Goal: Information Seeking & Learning: Learn about a topic

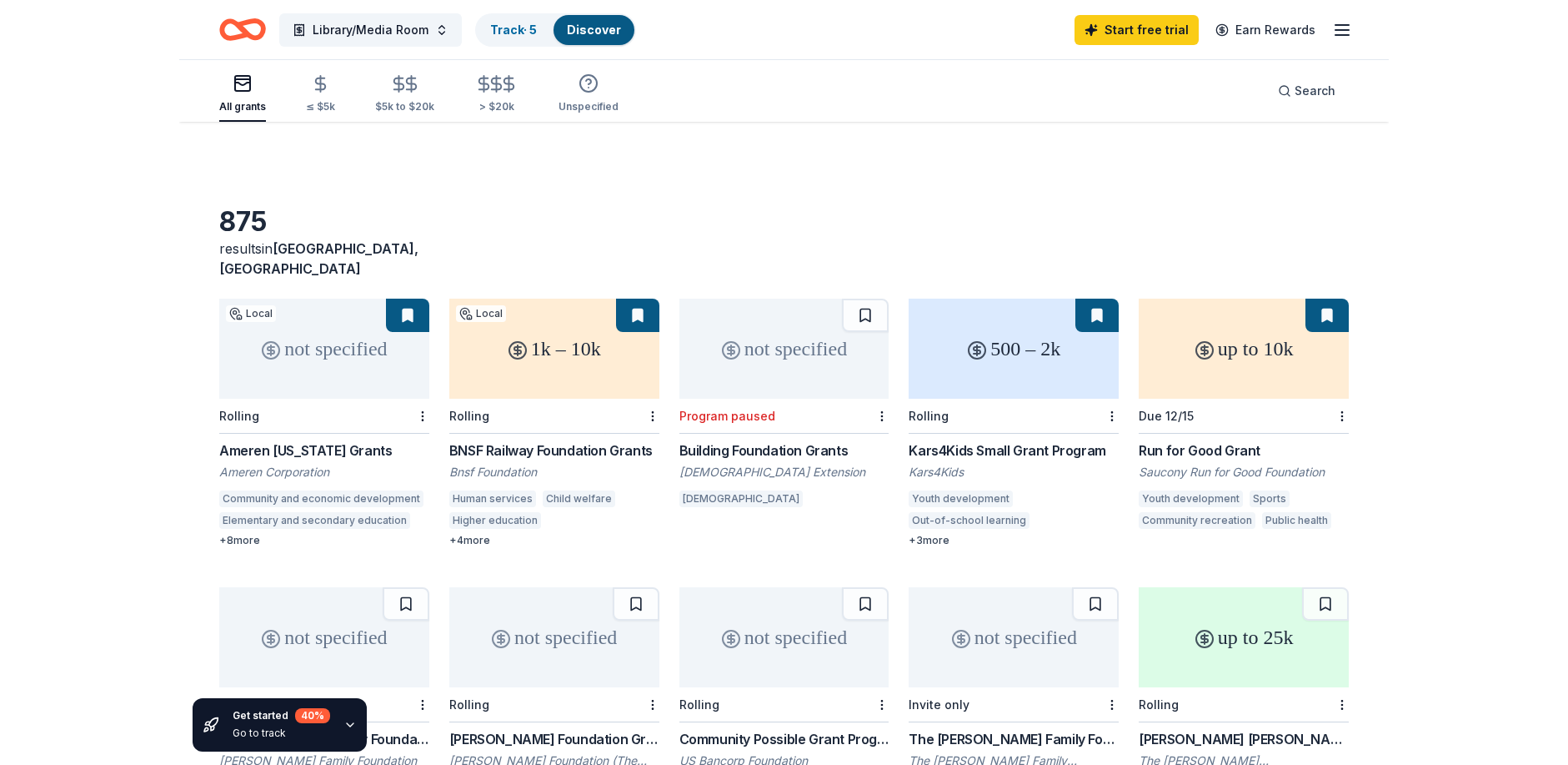
scroll to position [518, 0]
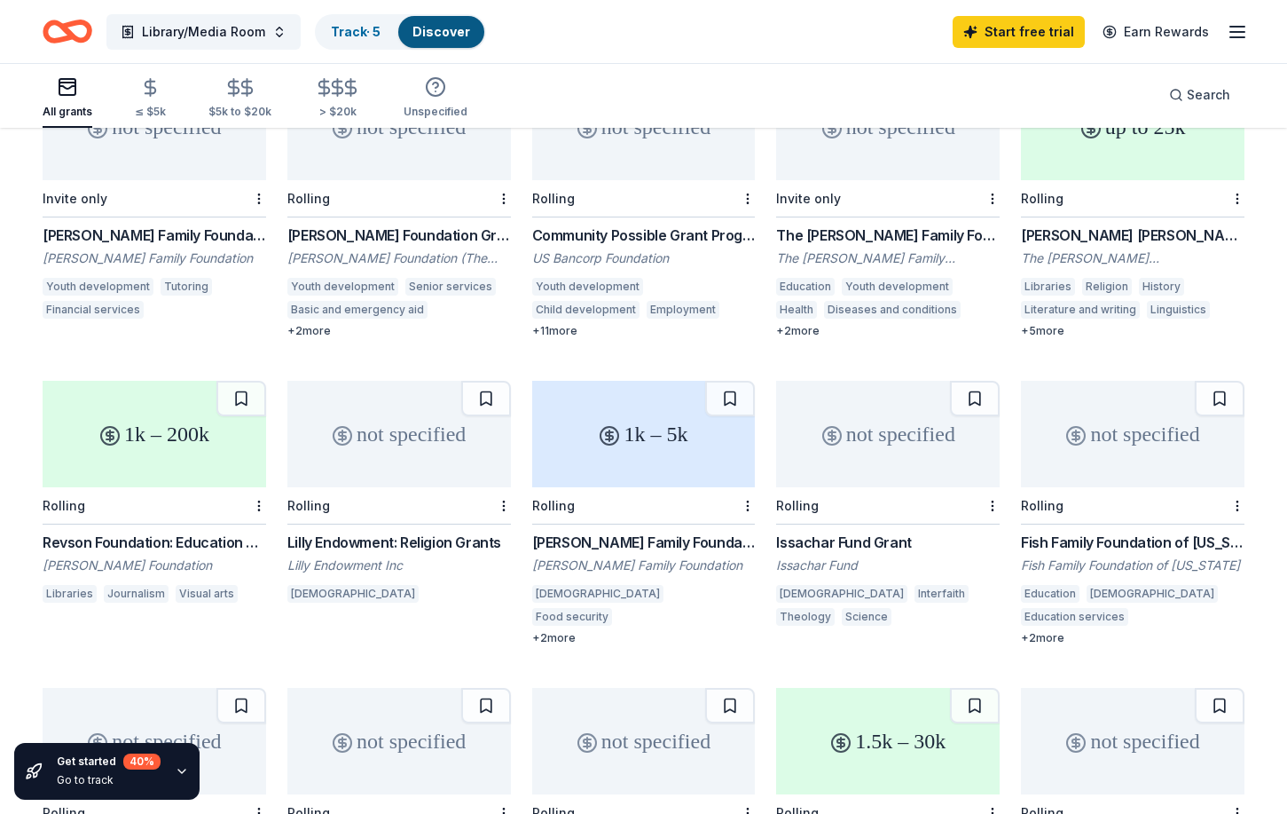
click at [609, 531] on div "Parkinson Family Foundation Grant" at bounding box center [644, 541] width 224 height 21
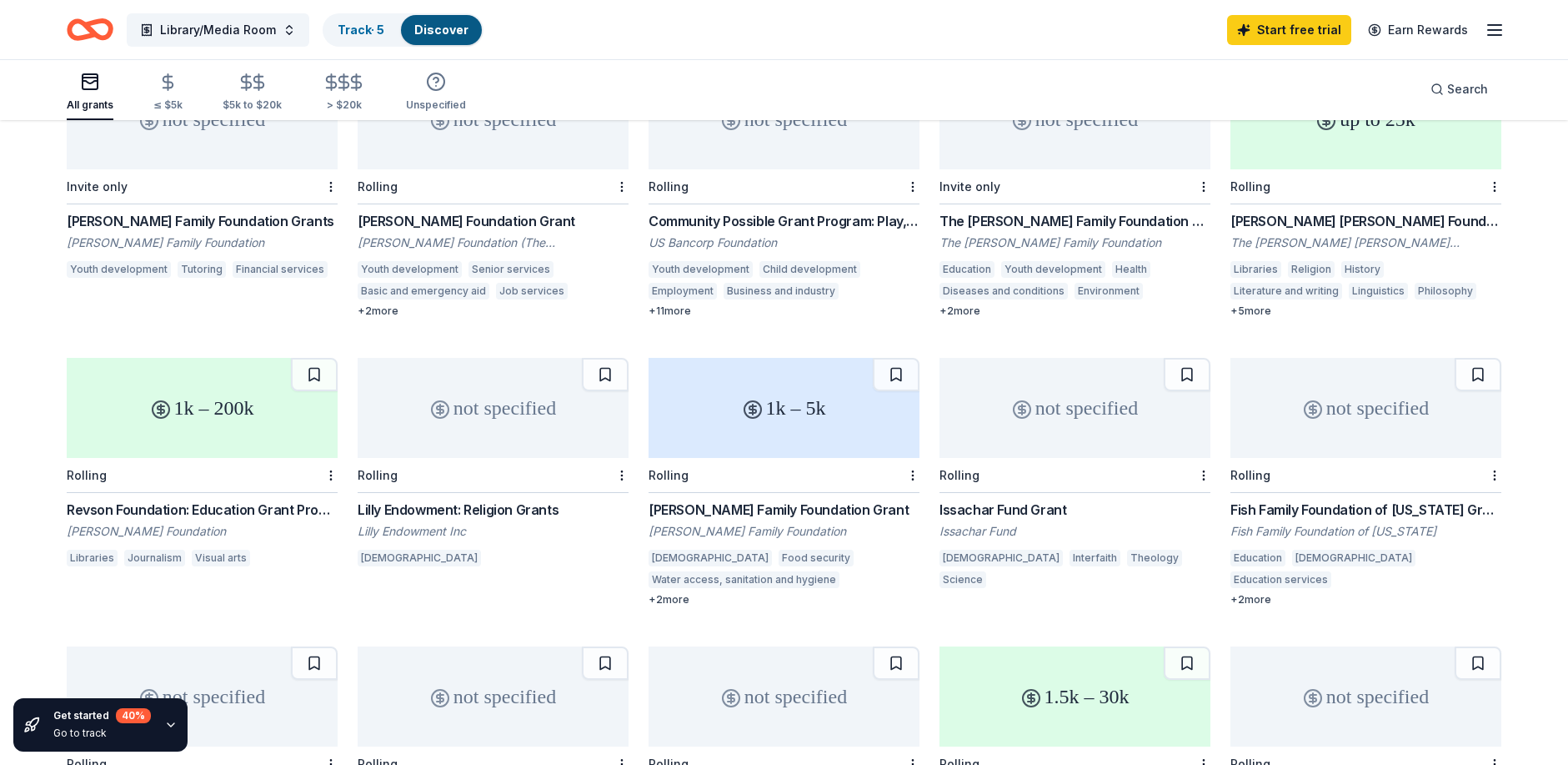
click at [1022, 499] on div "Issachar Fund Grant" at bounding box center [1075, 508] width 271 height 20
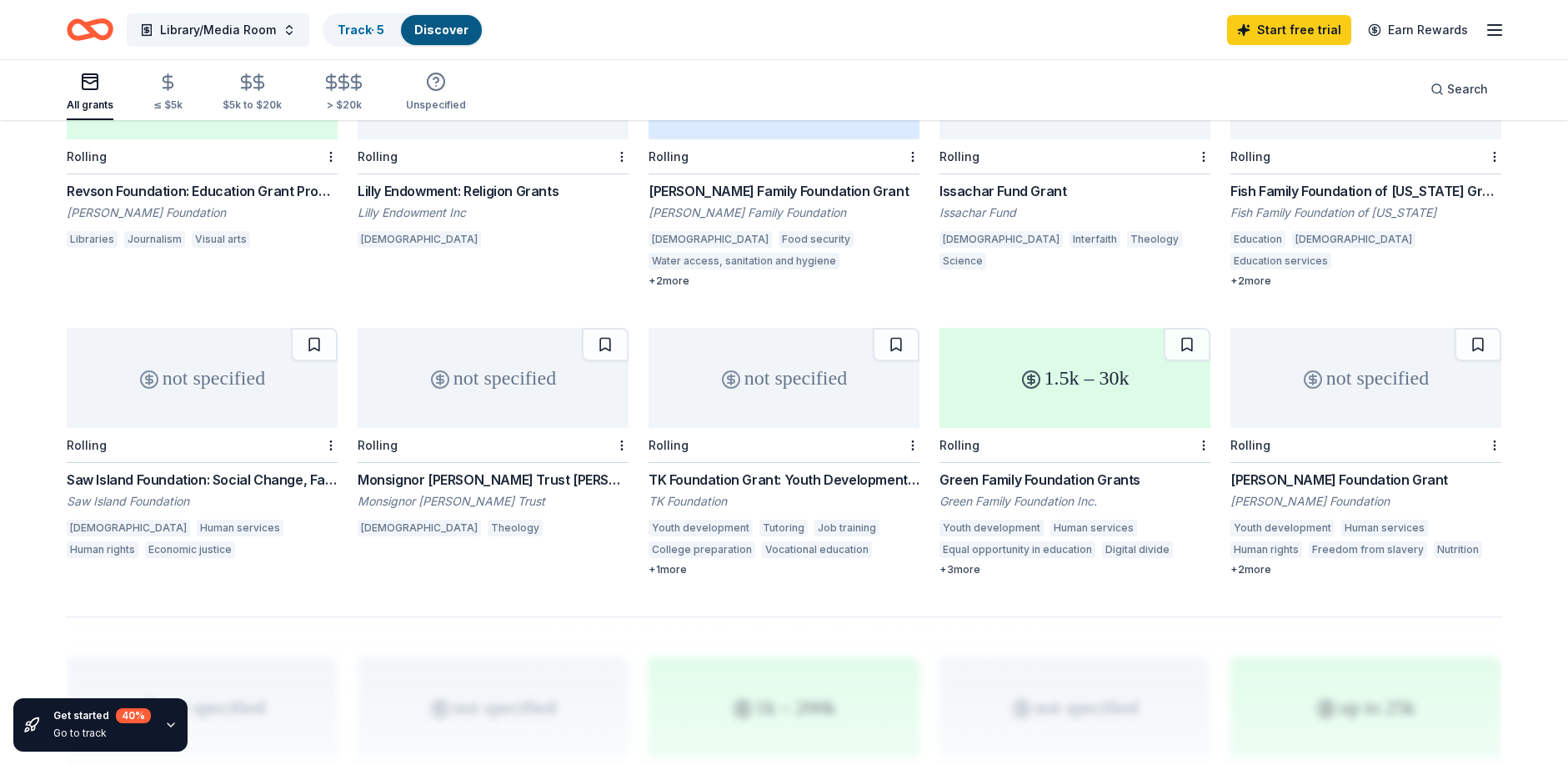
scroll to position [851, 0]
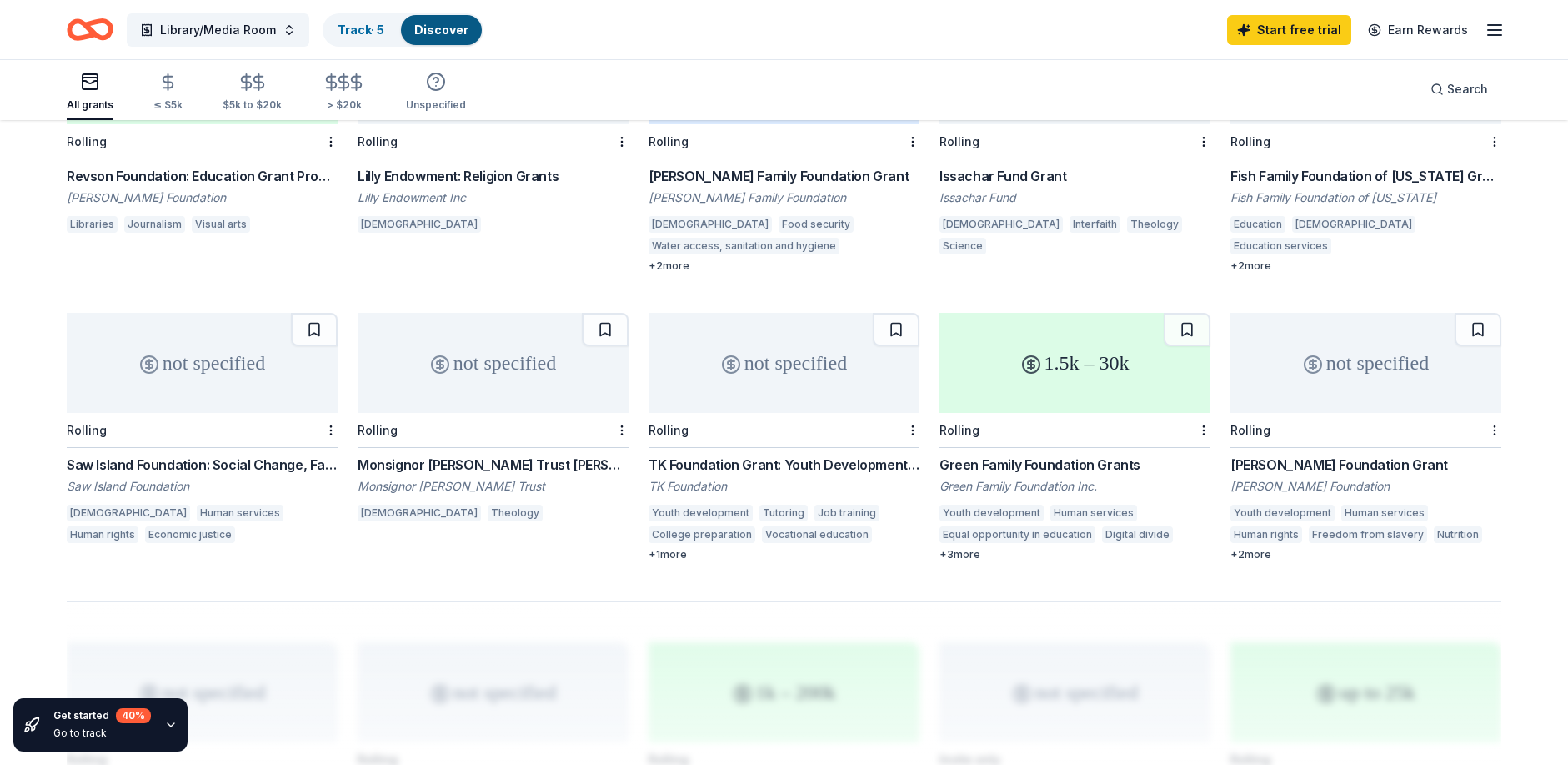
click at [188, 455] on div "Saw Island Foundation: Social Change, Faith-Based and Special Grants" at bounding box center [202, 464] width 271 height 20
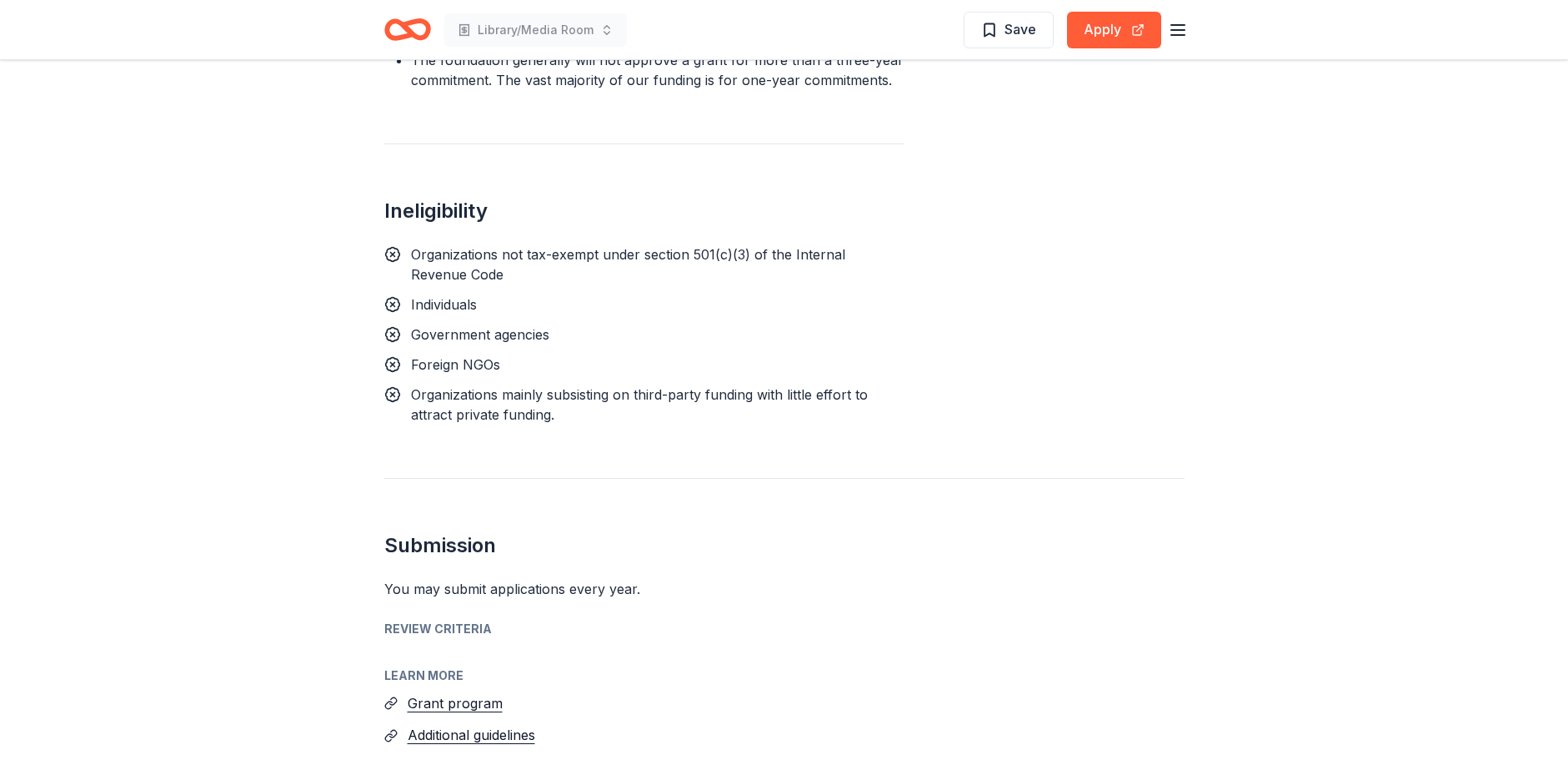
scroll to position [1585, 0]
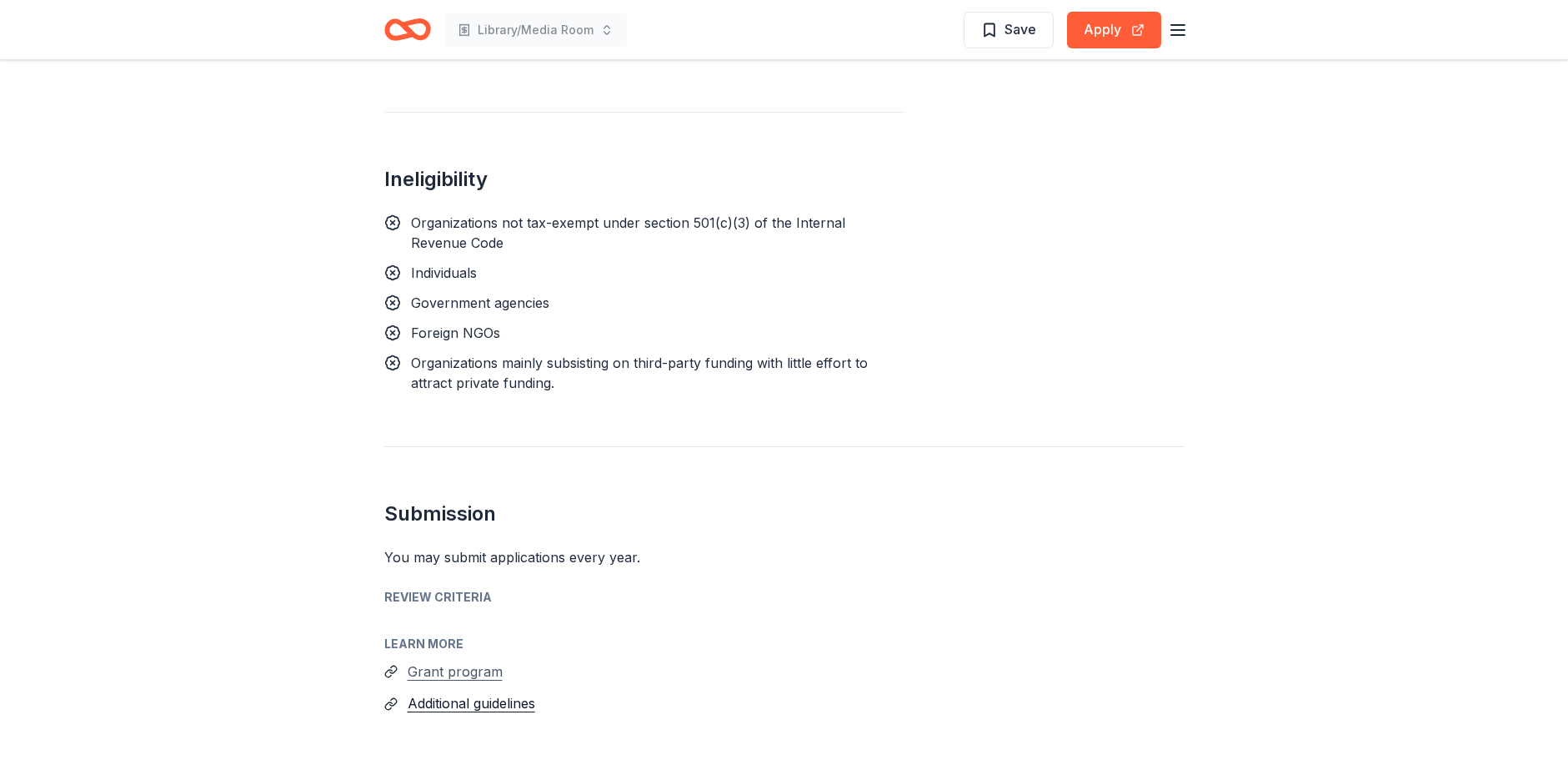
click at [450, 661] on button "Grant program" at bounding box center [455, 671] width 95 height 22
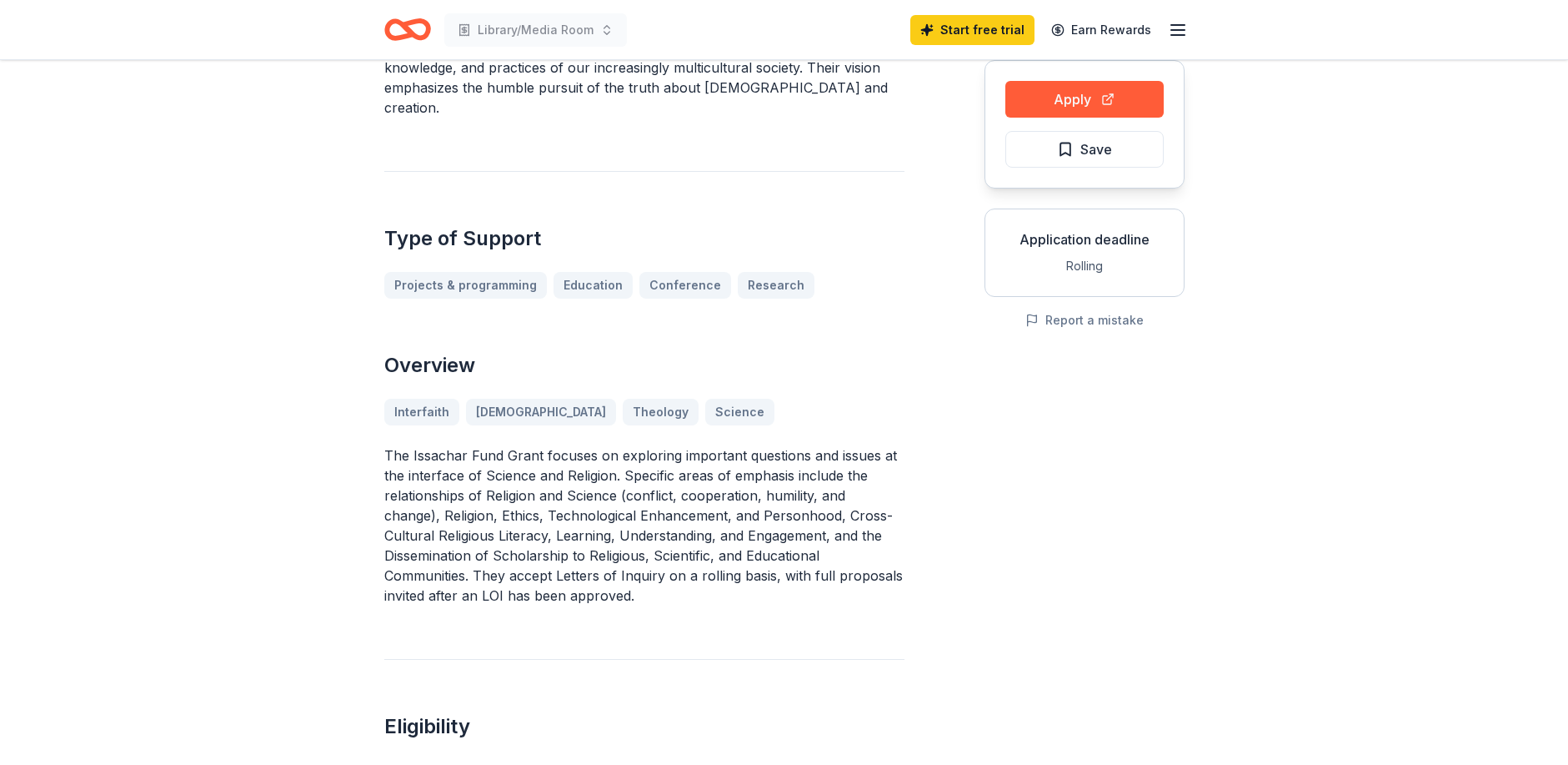
scroll to position [250, 0]
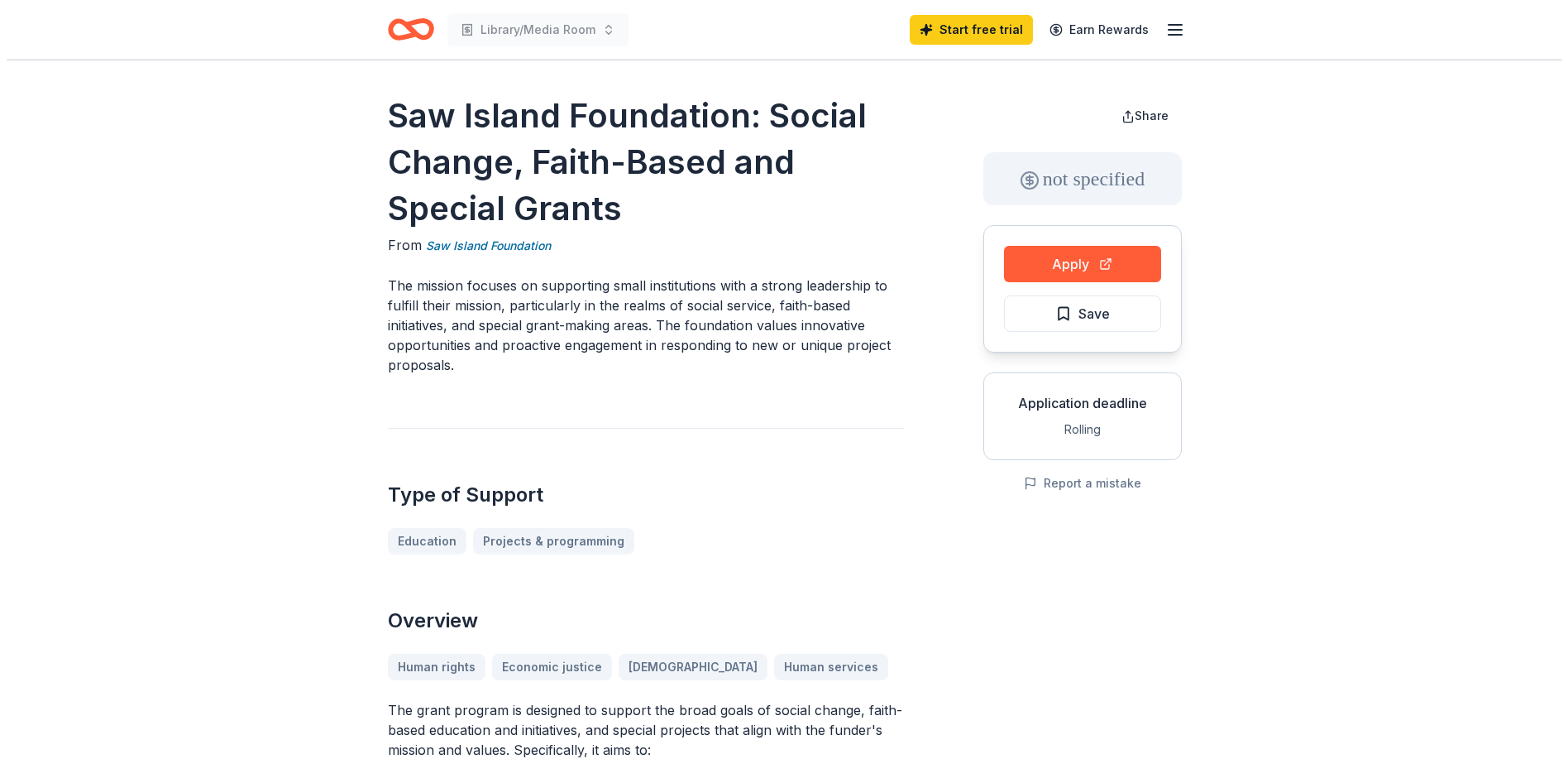
scroll to position [165, 0]
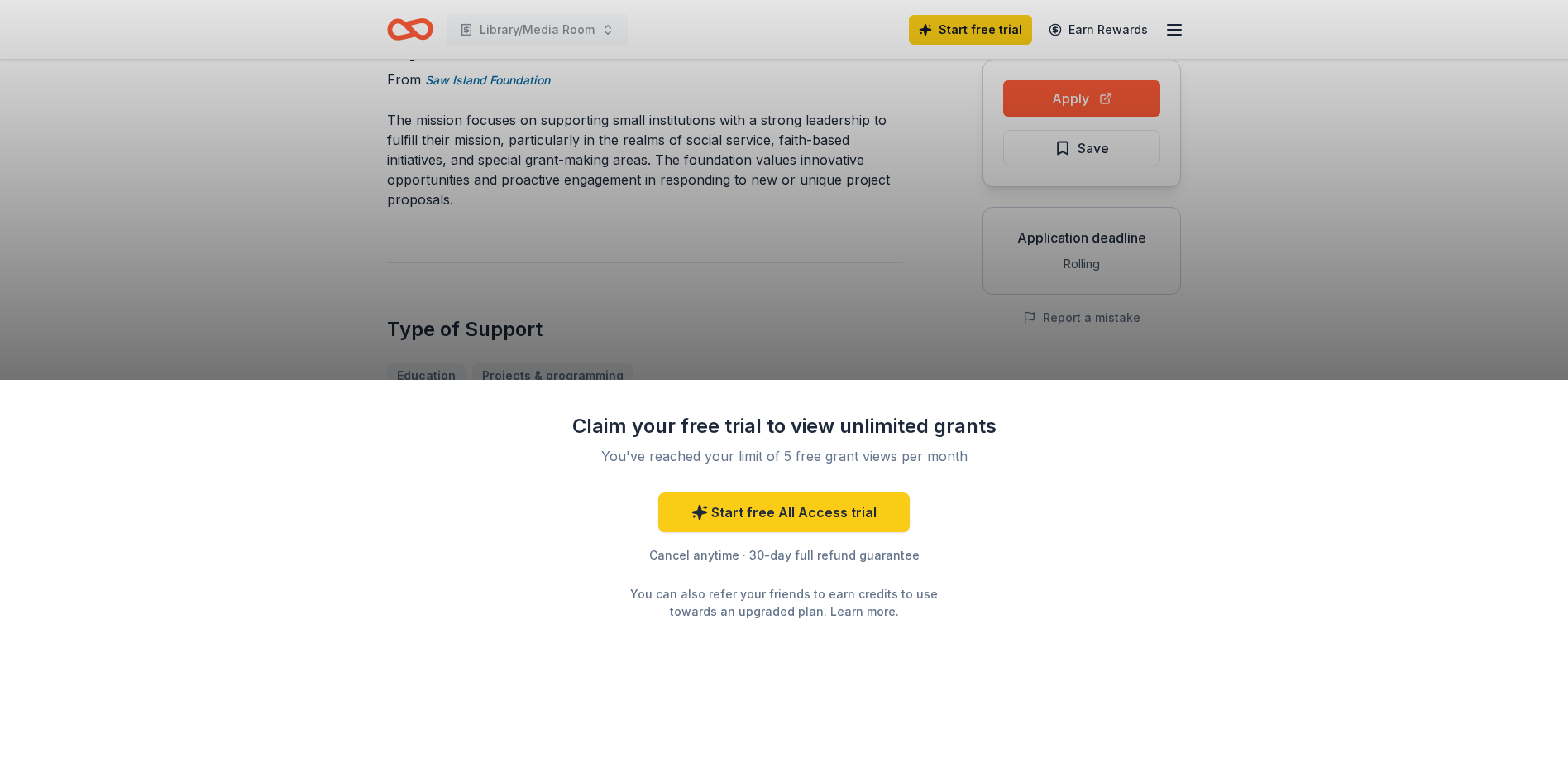
click at [578, 289] on div "Claim your free trial to view unlimited grants You've reached your limit of 5 f…" at bounding box center [784, 380] width 1568 height 759
click at [1346, 235] on div "Claim your free trial to view unlimited grants You've reached your limit of 5 f…" at bounding box center [784, 380] width 1568 height 759
